Goal: Connect with others: Connect with others

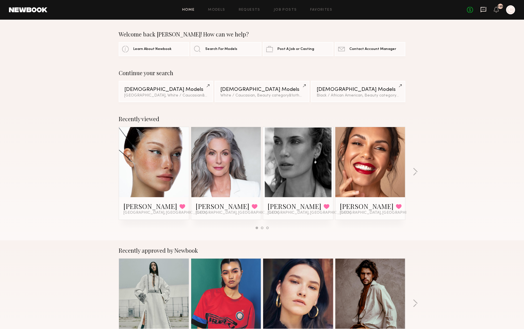
click at [485, 11] on icon at bounding box center [484, 9] width 6 height 5
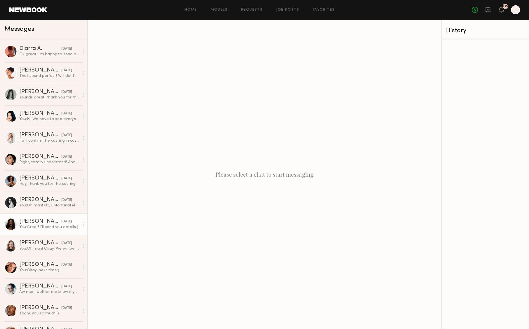
scroll to position [173, 0]
click at [57, 228] on div "You: Great! I'll send you details:)" at bounding box center [49, 225] width 60 height 5
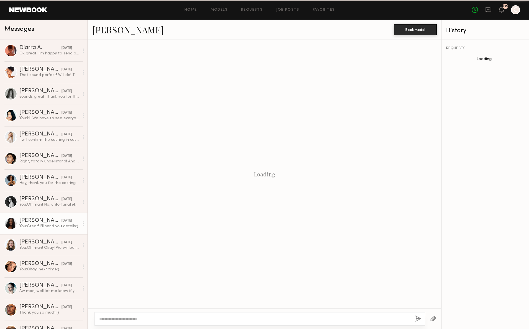
scroll to position [80, 0]
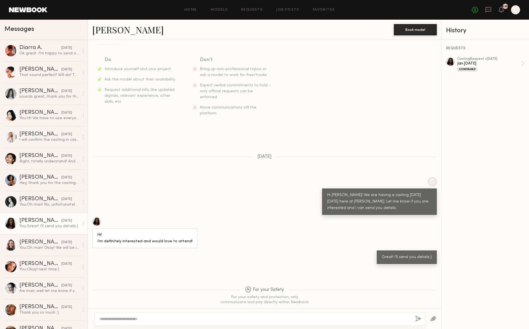
click at [11, 224] on div at bounding box center [10, 223] width 13 height 13
click at [12, 224] on div at bounding box center [10, 223] width 13 height 13
click at [112, 31] on link "[PERSON_NAME]" at bounding box center [127, 30] width 71 height 12
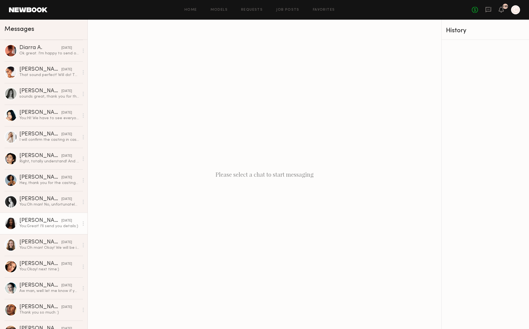
click at [27, 221] on div "[PERSON_NAME]" at bounding box center [40, 221] width 42 height 6
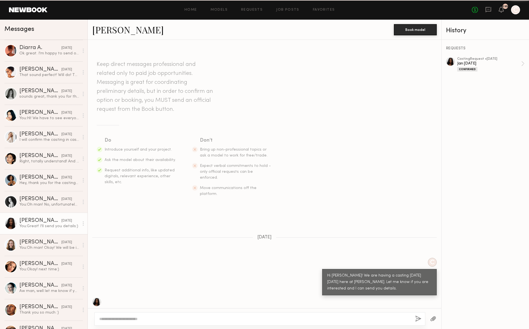
scroll to position [80, 0]
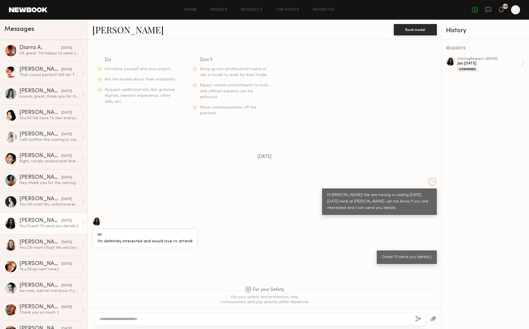
click at [107, 31] on link "[PERSON_NAME]" at bounding box center [127, 30] width 71 height 12
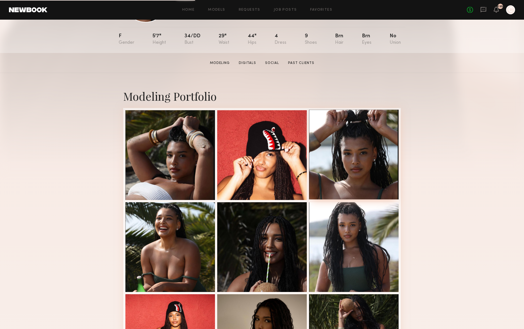
scroll to position [56, 0]
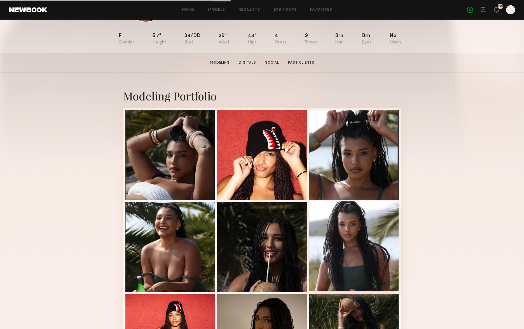
click at [358, 235] on div at bounding box center [354, 246] width 90 height 90
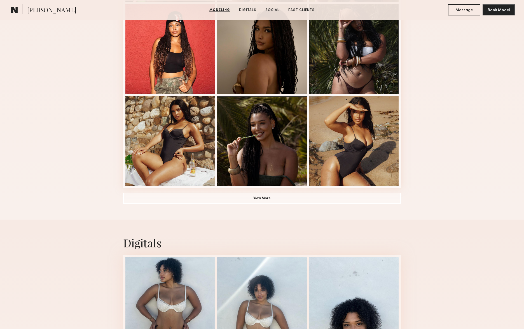
scroll to position [321, 0]
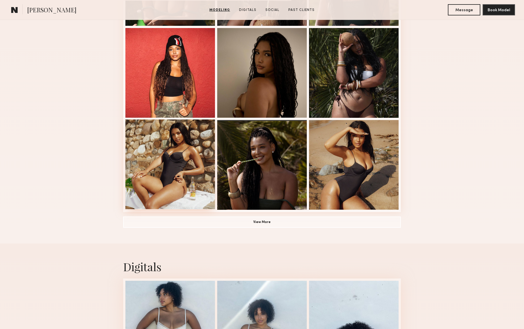
click at [192, 163] on div at bounding box center [170, 164] width 90 height 90
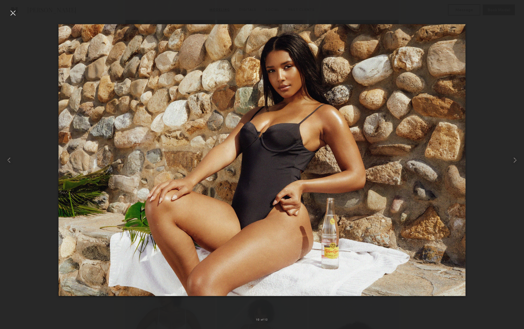
click at [13, 11] on div at bounding box center [12, 12] width 9 height 9
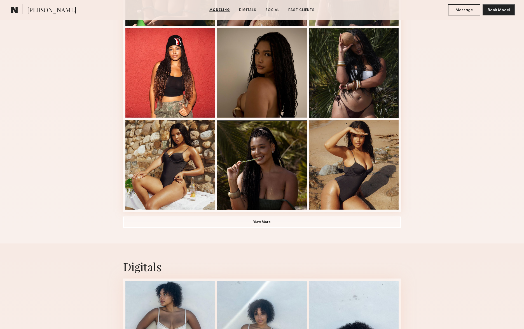
click at [12, 12] on common-icon at bounding box center [14, 9] width 7 height 7
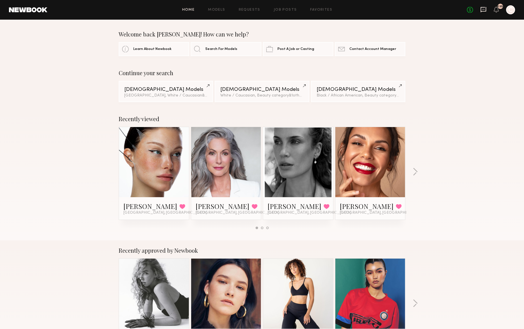
click at [483, 12] on icon at bounding box center [484, 9] width 6 height 6
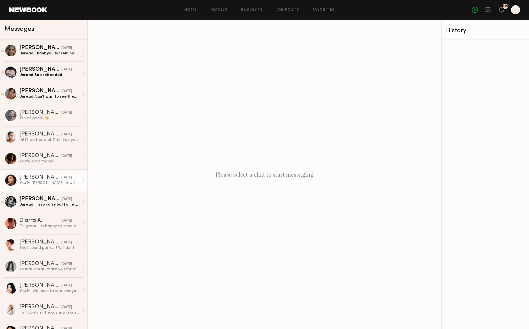
click at [42, 184] on div "You: Hi Valerie! It will be 3 to 4 hours near LAX. I am thinking most likely af…" at bounding box center [49, 182] width 60 height 5
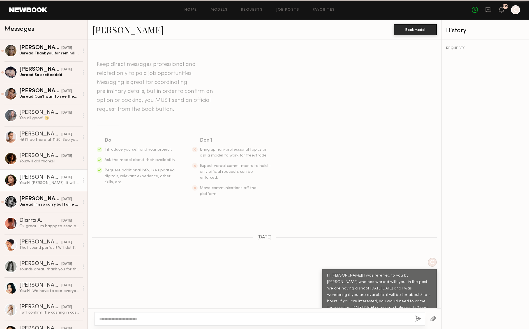
scroll to position [667, 0]
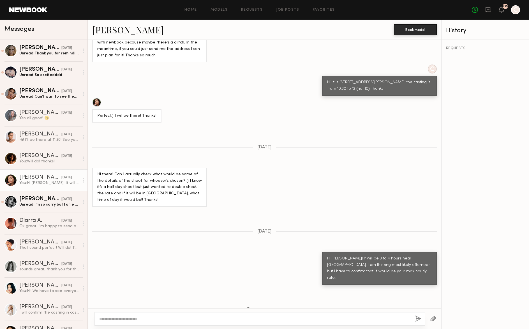
click at [122, 35] on link "Valerie L." at bounding box center [127, 30] width 71 height 12
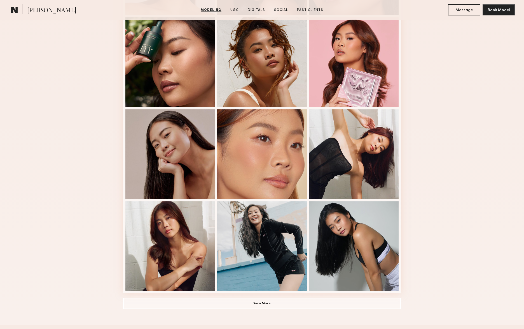
scroll to position [241, 0]
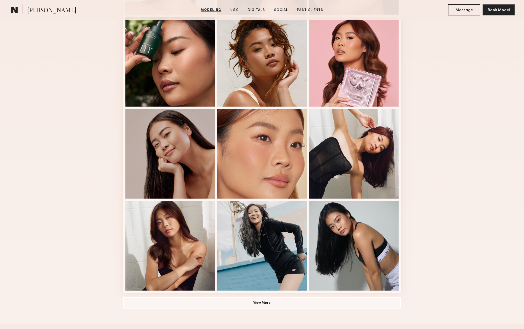
click at [518, 114] on div "Modeling Portfolio View More" at bounding box center [262, 106] width 524 height 436
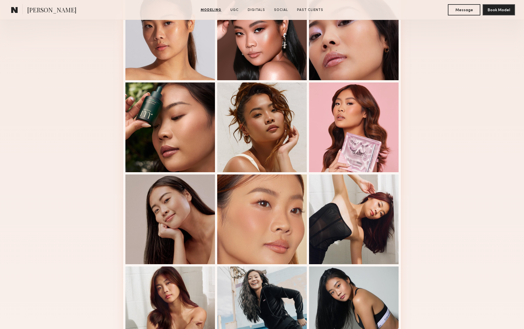
scroll to position [182, 0]
